Goal: Task Accomplishment & Management: Manage account settings

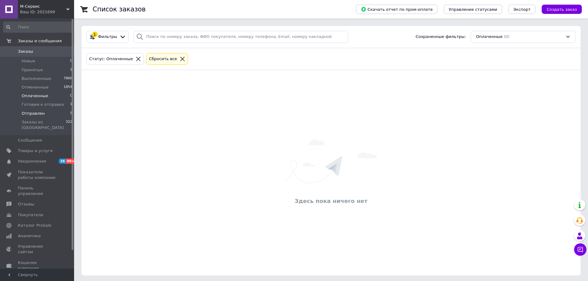
click at [39, 116] on span "Отправлен" at bounding box center [33, 114] width 23 height 6
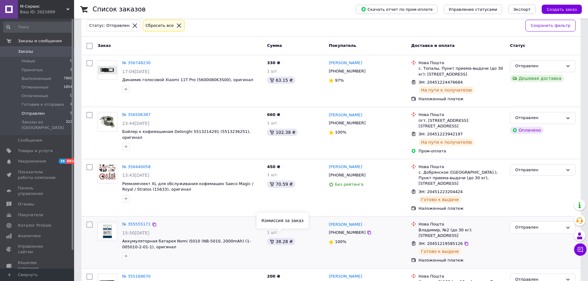
scroll to position [71, 0]
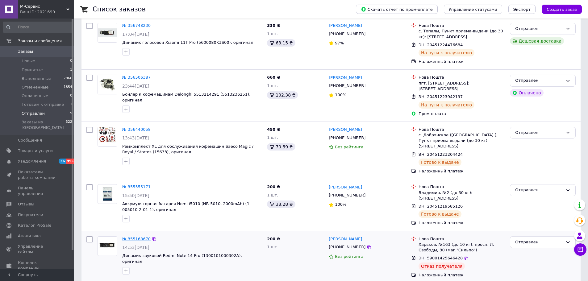
click at [130, 237] on link "№ 355168670" at bounding box center [136, 239] width 28 height 5
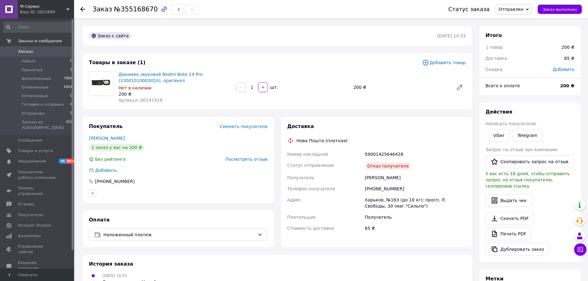
click at [523, 9] on span "Отправлен" at bounding box center [510, 9] width 25 height 5
click at [516, 40] on li "Отменен" at bounding box center [520, 39] width 48 height 9
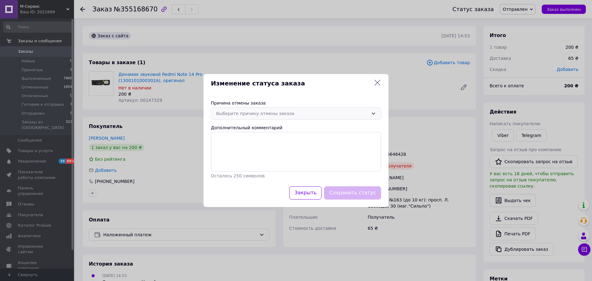
click at [313, 117] on div "Выберите причину отмены заказа" at bounding box center [292, 113] width 152 height 7
click at [243, 169] on li "Другое" at bounding box center [296, 169] width 170 height 12
click at [230, 136] on textarea "Дополнительный комментарий" at bounding box center [296, 151] width 170 height 39
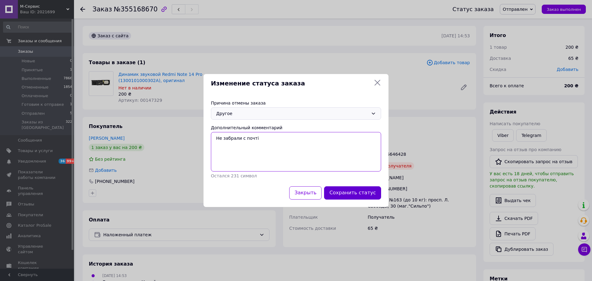
type textarea "Не забрали с почті"
click at [352, 195] on button "Сохранить статус" at bounding box center [352, 192] width 57 height 13
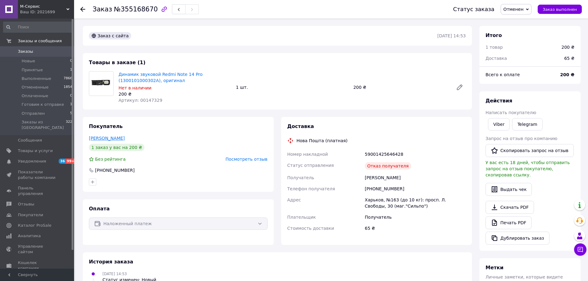
click at [109, 140] on link "[PERSON_NAME]" at bounding box center [107, 138] width 36 height 5
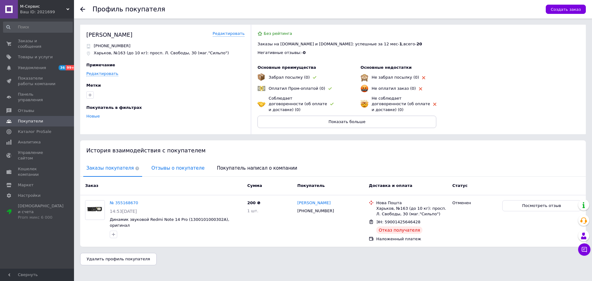
click at [168, 163] on span "Отзывы о покупателе" at bounding box center [177, 168] width 59 height 16
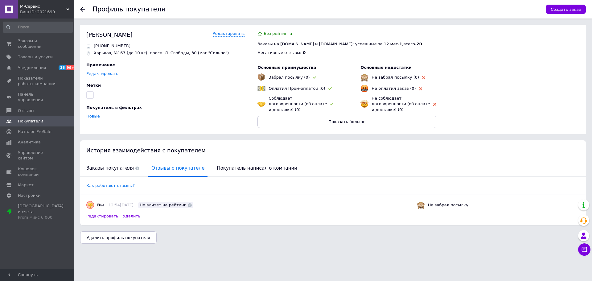
click at [103, 214] on span "Редактировать" at bounding box center [102, 217] width 32 height 6
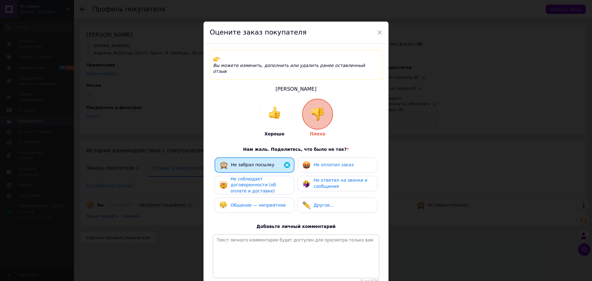
click at [257, 203] on span "Общение — неприятное" at bounding box center [258, 205] width 55 height 5
click at [255, 177] on div "Не соблюдает договоренности (об оплате и доставке)" at bounding box center [260, 185] width 59 height 18
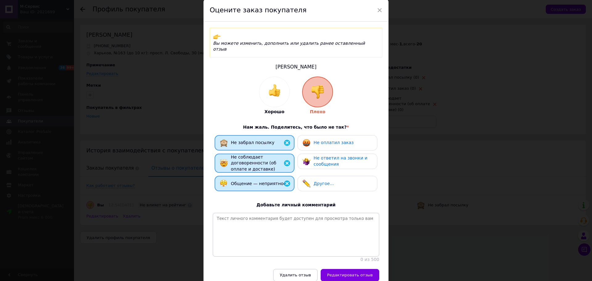
scroll to position [43, 0]
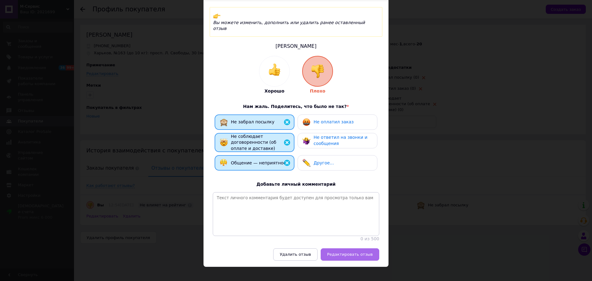
click at [350, 252] on span "Редактировать отзыв" at bounding box center [350, 254] width 46 height 5
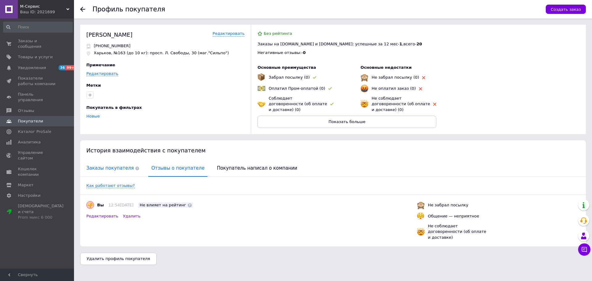
click at [105, 165] on span "Заказы покупателя" at bounding box center [112, 168] width 59 height 16
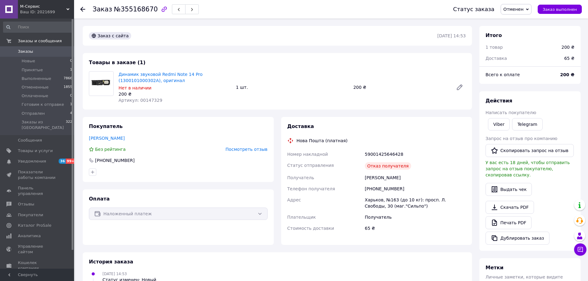
scroll to position [149, 0]
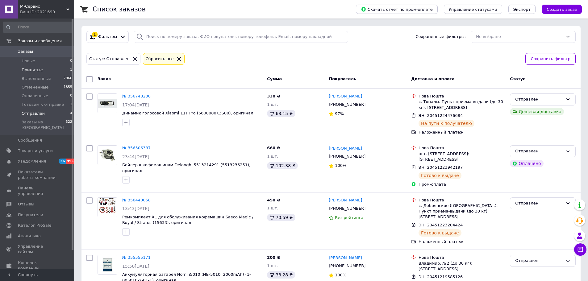
click at [36, 69] on span "Принятые" at bounding box center [32, 70] width 21 height 6
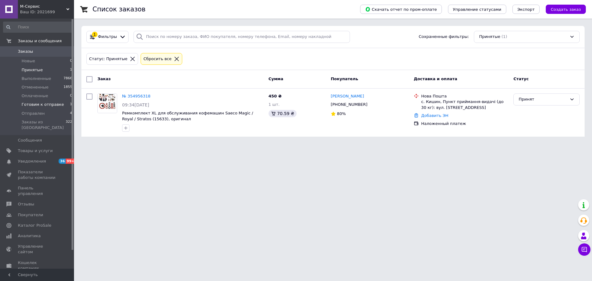
click at [39, 102] on span "Готовим к отправке" at bounding box center [43, 105] width 42 height 6
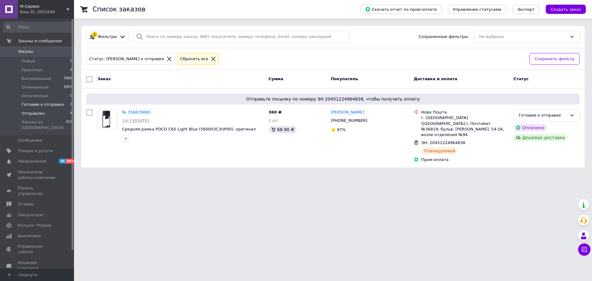
click at [47, 113] on li "Отправлен 4" at bounding box center [38, 113] width 76 height 9
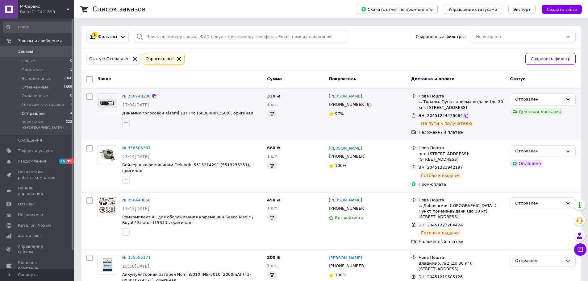
click at [464, 116] on icon at bounding box center [466, 116] width 4 height 4
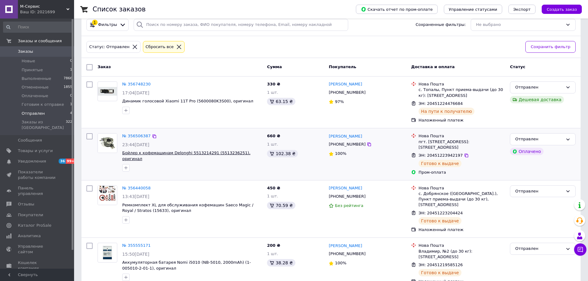
scroll to position [19, 0]
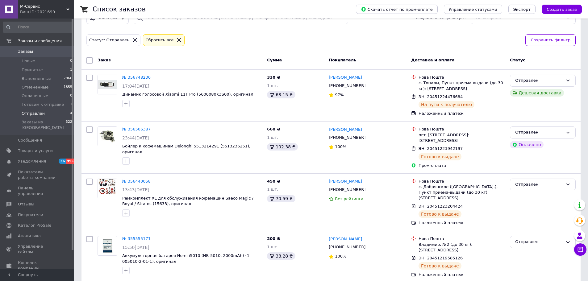
click at [23, 50] on span "Заказы" at bounding box center [25, 52] width 15 height 6
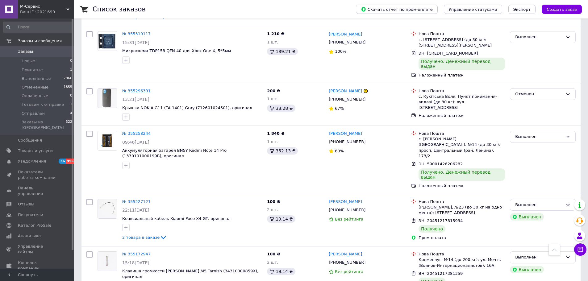
scroll to position [1635, 0]
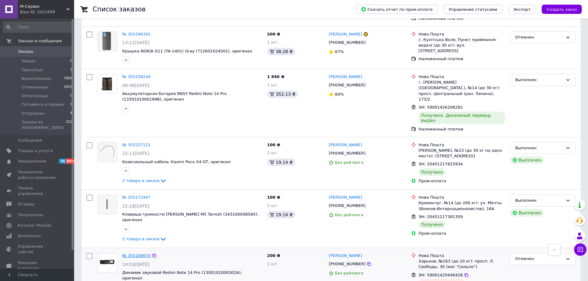
click at [142, 253] on link "№ 355168670" at bounding box center [136, 255] width 28 height 5
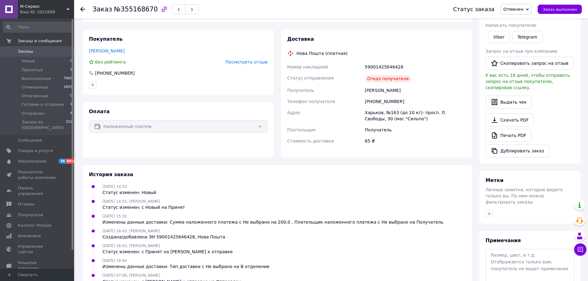
scroll to position [149, 0]
